Goal: Task Accomplishment & Management: Manage account settings

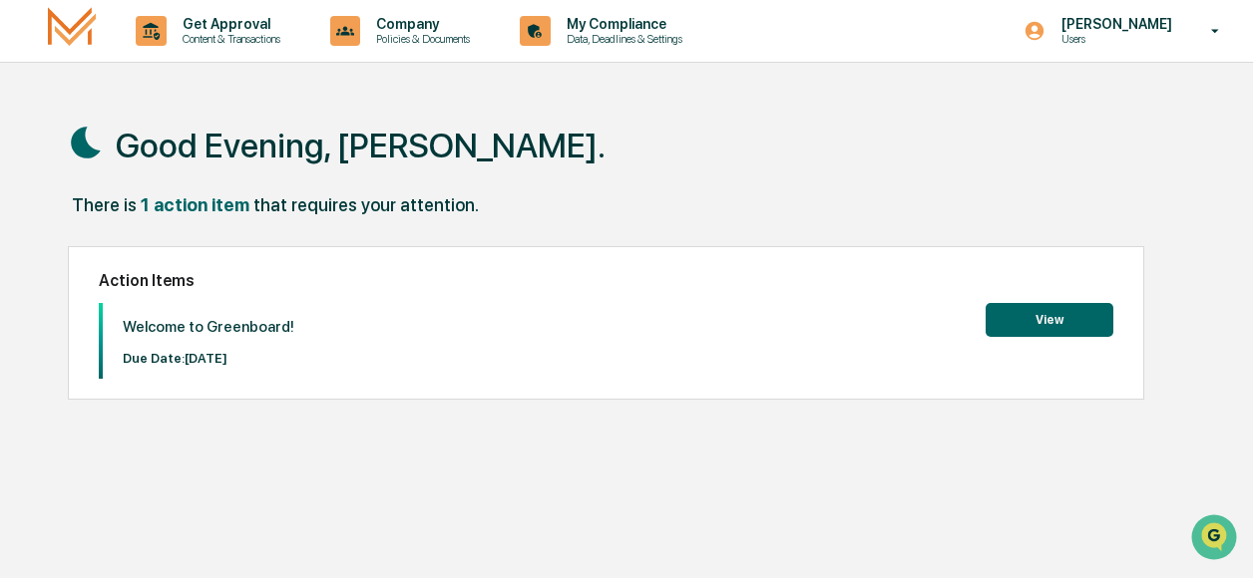
click at [1031, 326] on button "View" at bounding box center [1049, 320] width 128 height 34
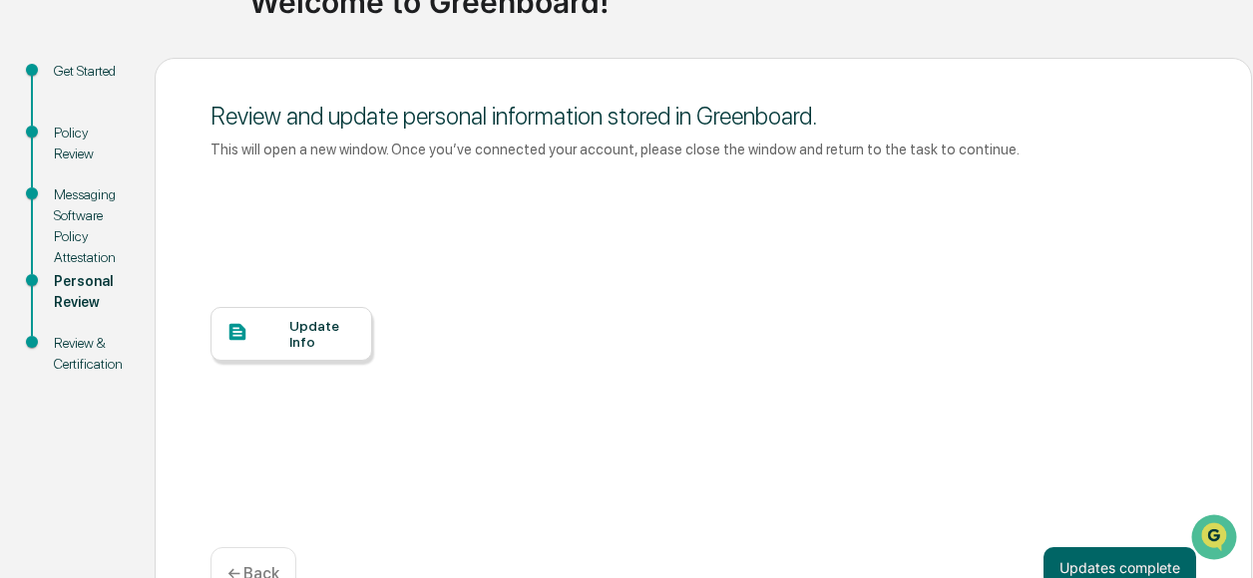
scroll to position [235, 0]
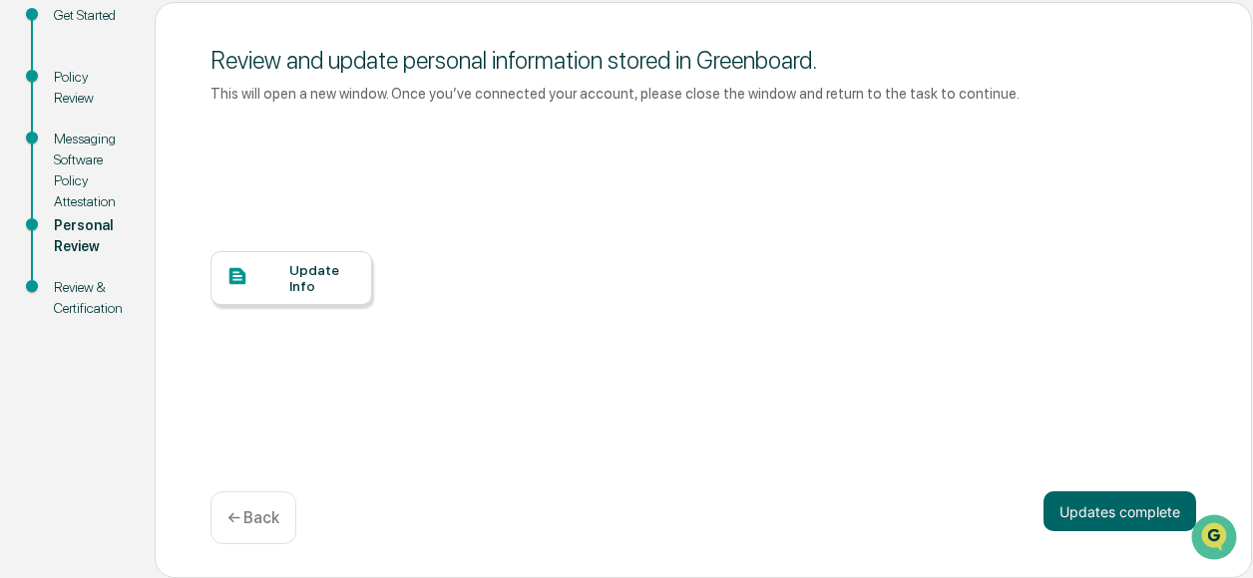
click at [335, 288] on div "Update Info" at bounding box center [322, 278] width 67 height 32
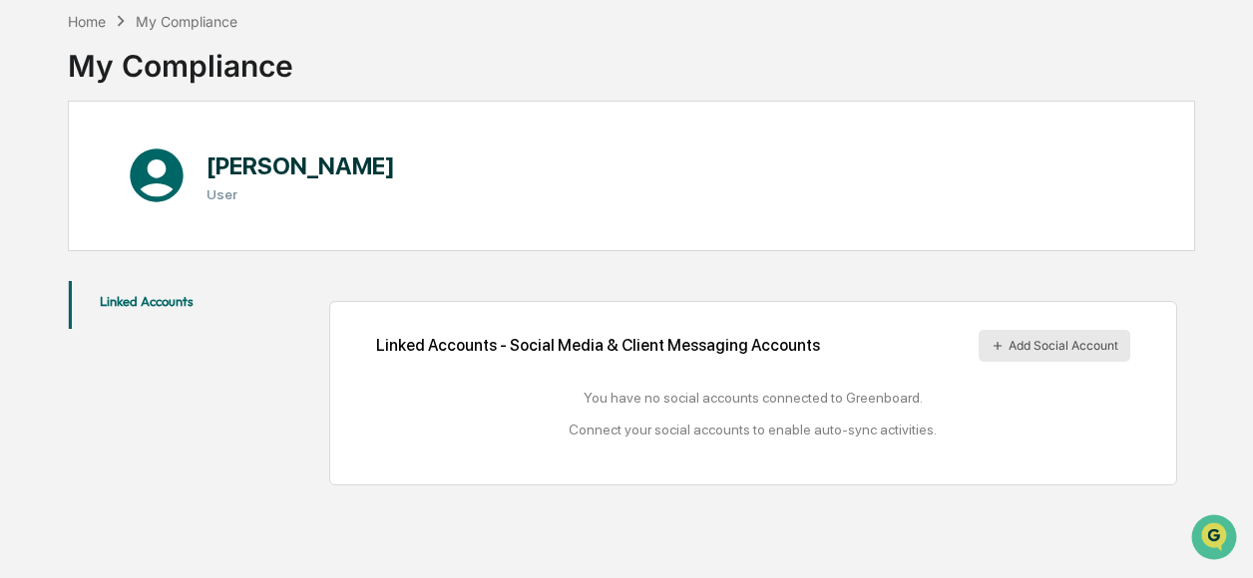
click at [1063, 340] on button "Add Social Account" at bounding box center [1054, 346] width 152 height 32
click at [1067, 340] on button "Add Social Account" at bounding box center [1054, 346] width 152 height 32
click at [158, 300] on button "Linked Accounts" at bounding box center [147, 305] width 157 height 48
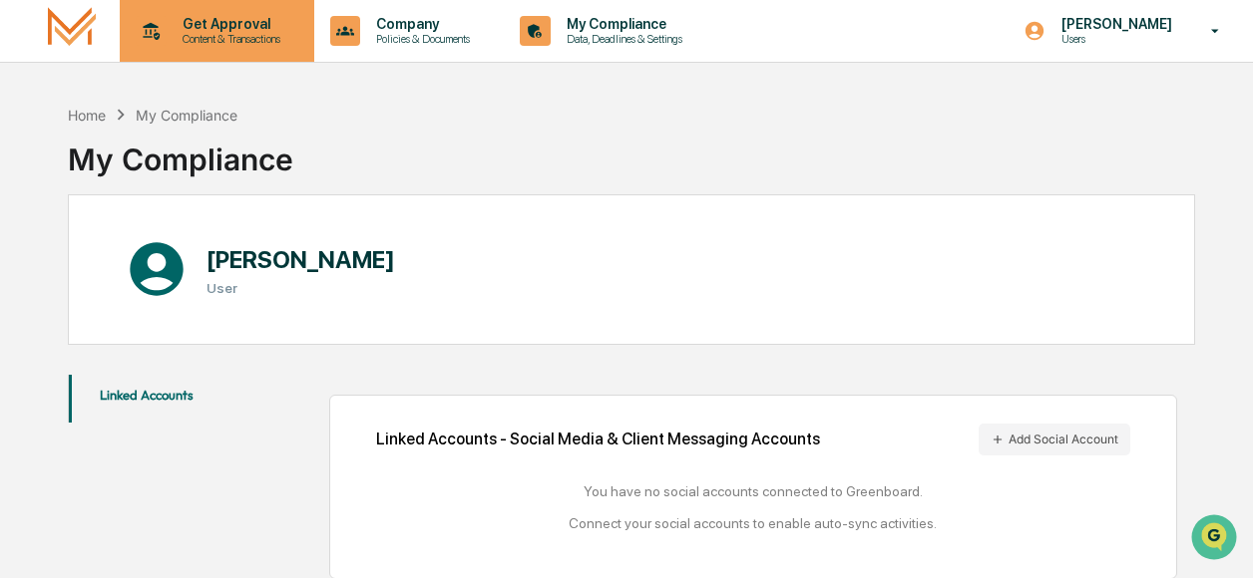
click at [229, 37] on p "Content & Transactions" at bounding box center [229, 39] width 124 height 14
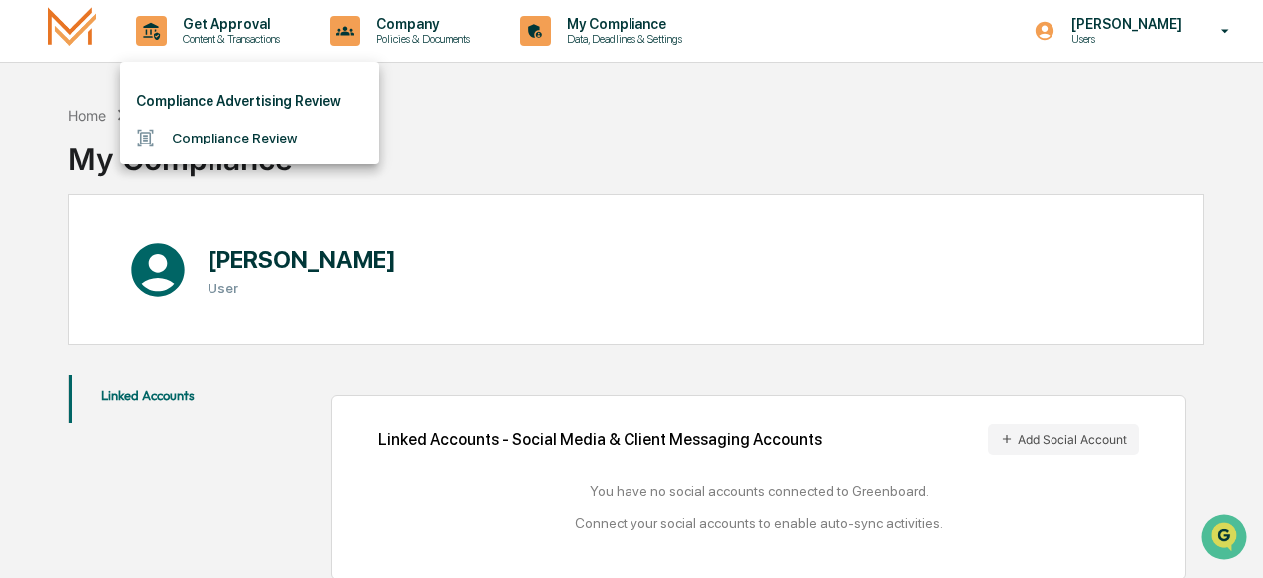
click at [1095, 29] on div at bounding box center [631, 289] width 1263 height 578
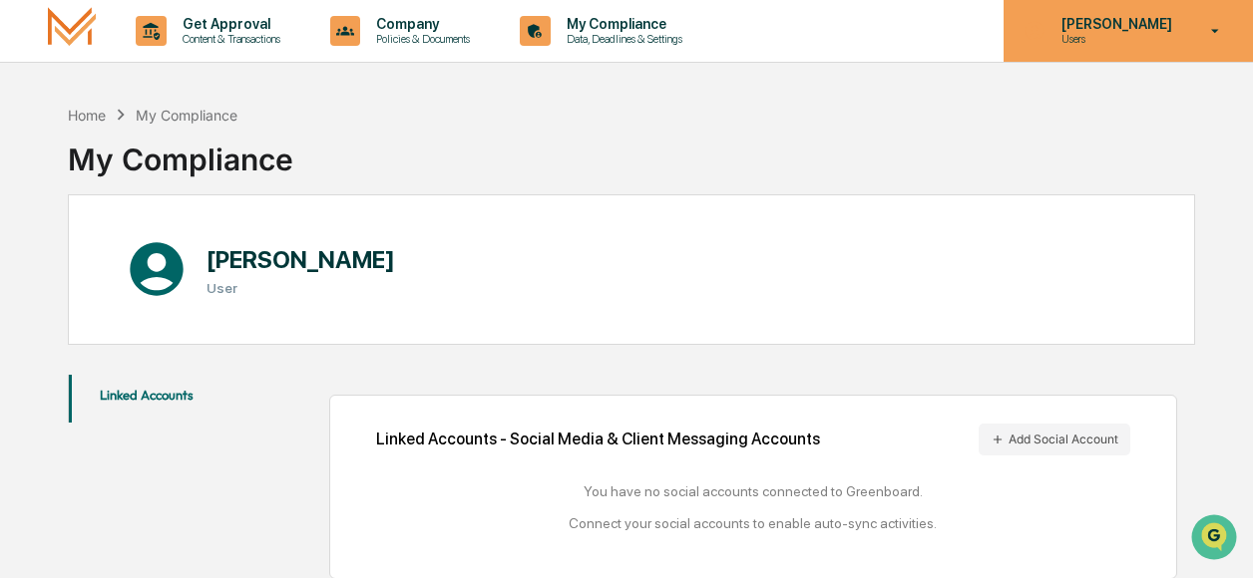
click at [1221, 26] on icon at bounding box center [1215, 31] width 35 height 19
